Goal: Find specific page/section: Find specific page/section

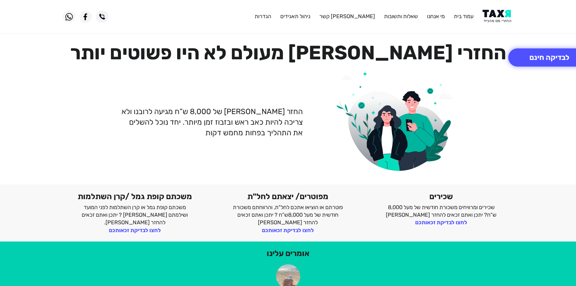
click at [500, 43] on h1 "החזרי מס מעולם לא היו פשוטים יותר" at bounding box center [288, 52] width 450 height 23
click at [497, 15] on img at bounding box center [497, 17] width 31 height 14
drag, startPoint x: 454, startPoint y: 58, endPoint x: 487, endPoint y: 32, distance: 41.5
click at [455, 58] on h1 "החזרי מס מעולם לא היו פשוטים יותר" at bounding box center [288, 52] width 450 height 23
click at [497, 12] on img at bounding box center [497, 17] width 31 height 14
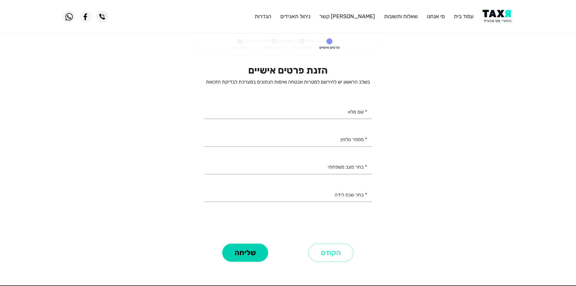
click at [503, 27] on header "עמוד בית מי אנחנו שאלות ותשובות צור קשר ניהול תאגידים הגדרות" at bounding box center [288, 16] width 576 height 33
click at [500, 13] on img at bounding box center [497, 17] width 31 height 14
